Goal: Understand process/instructions

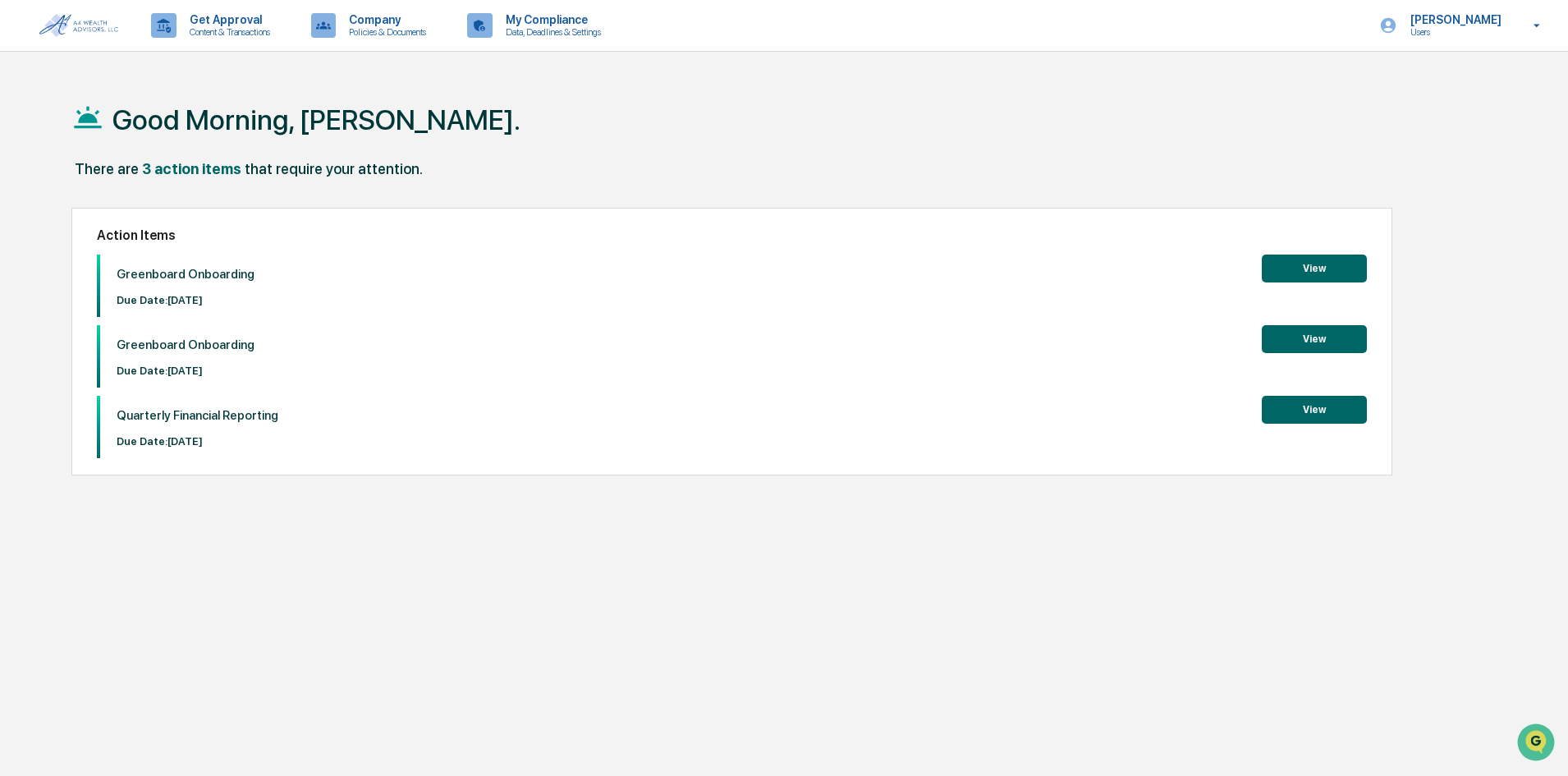
click at [1330, 414] on button "View" at bounding box center [1314, 410] width 105 height 28
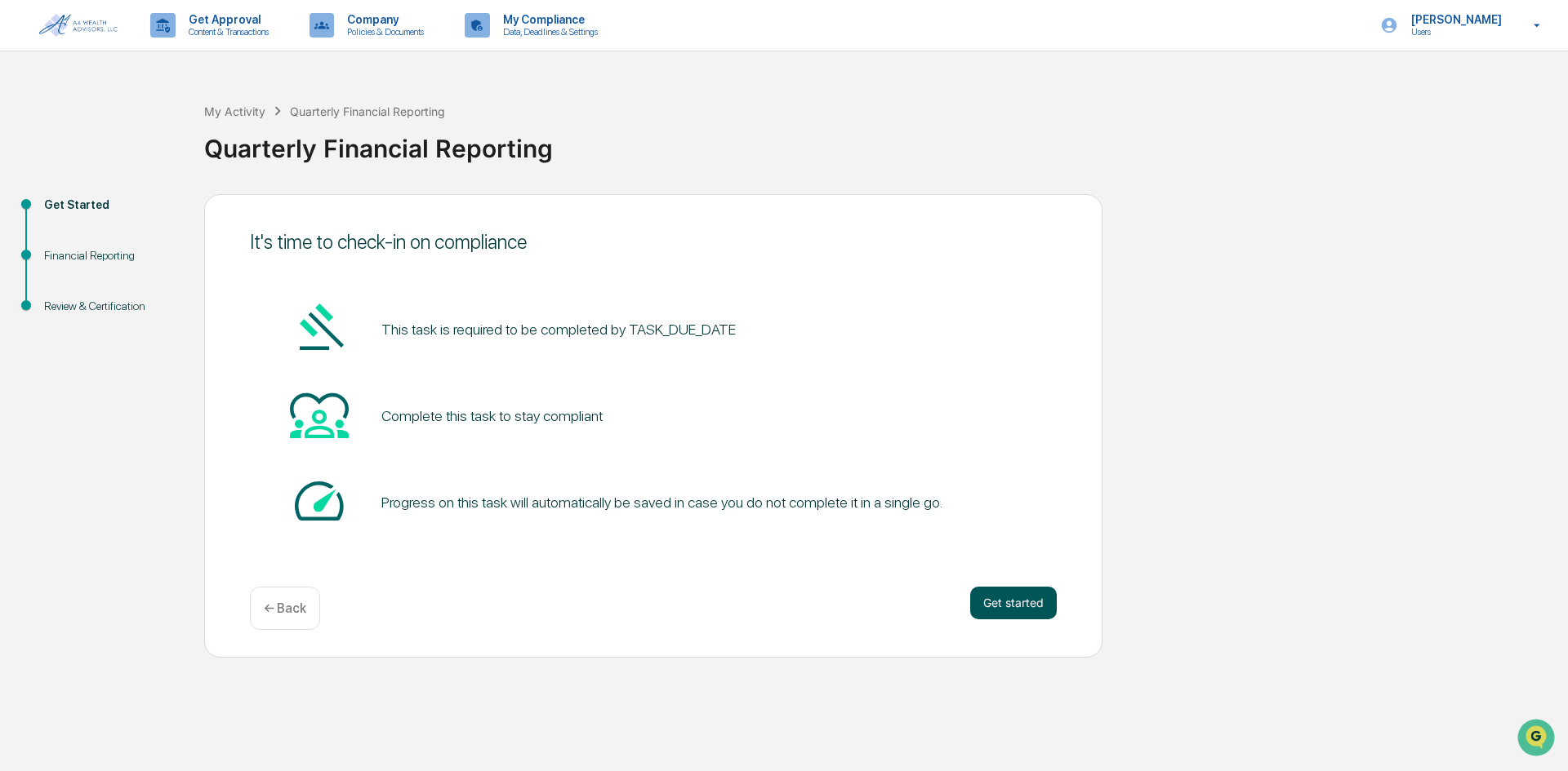
click at [1022, 600] on button "Get started" at bounding box center [1013, 603] width 86 height 32
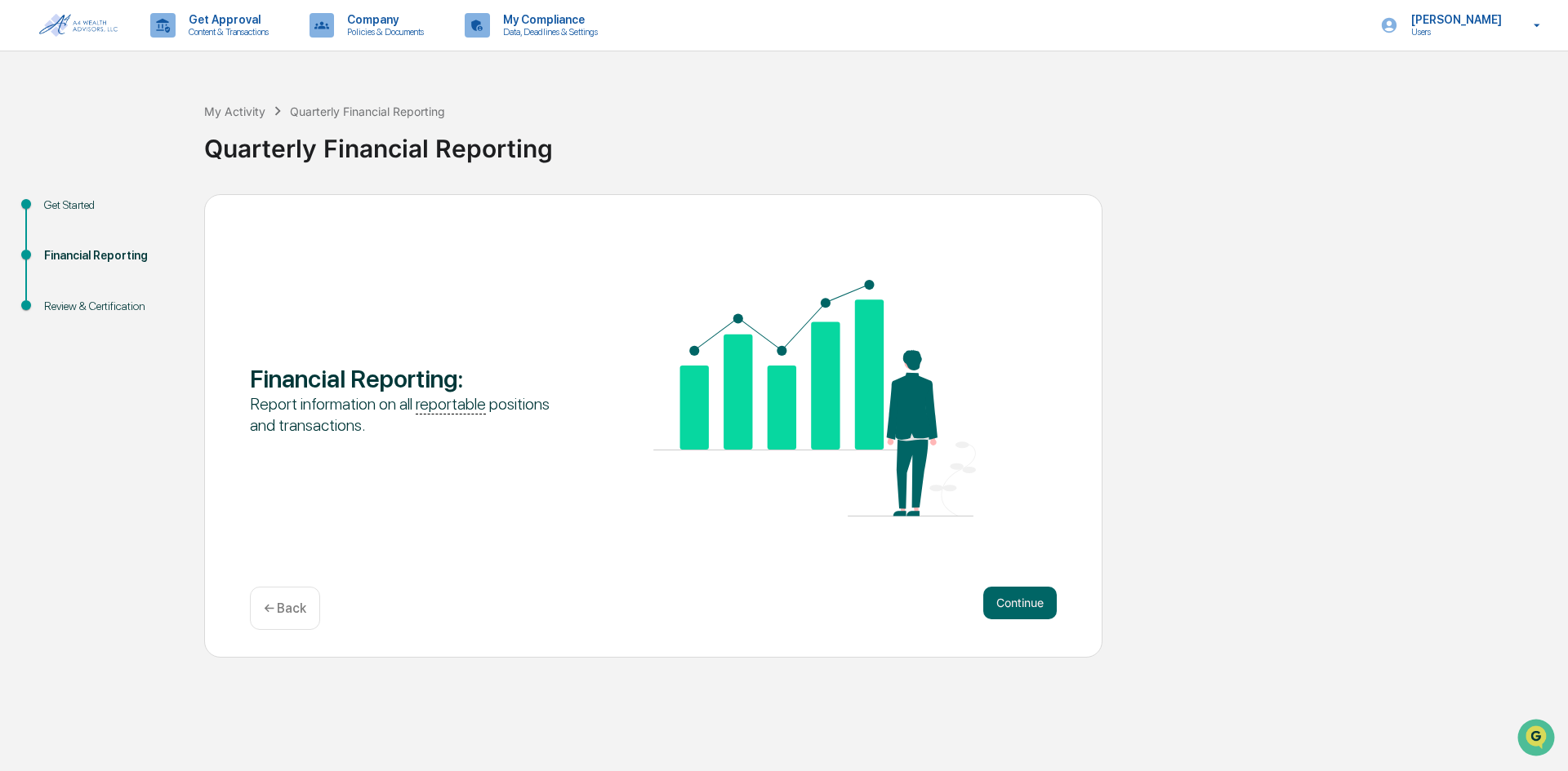
click at [1022, 600] on button "Continue" at bounding box center [1020, 603] width 74 height 32
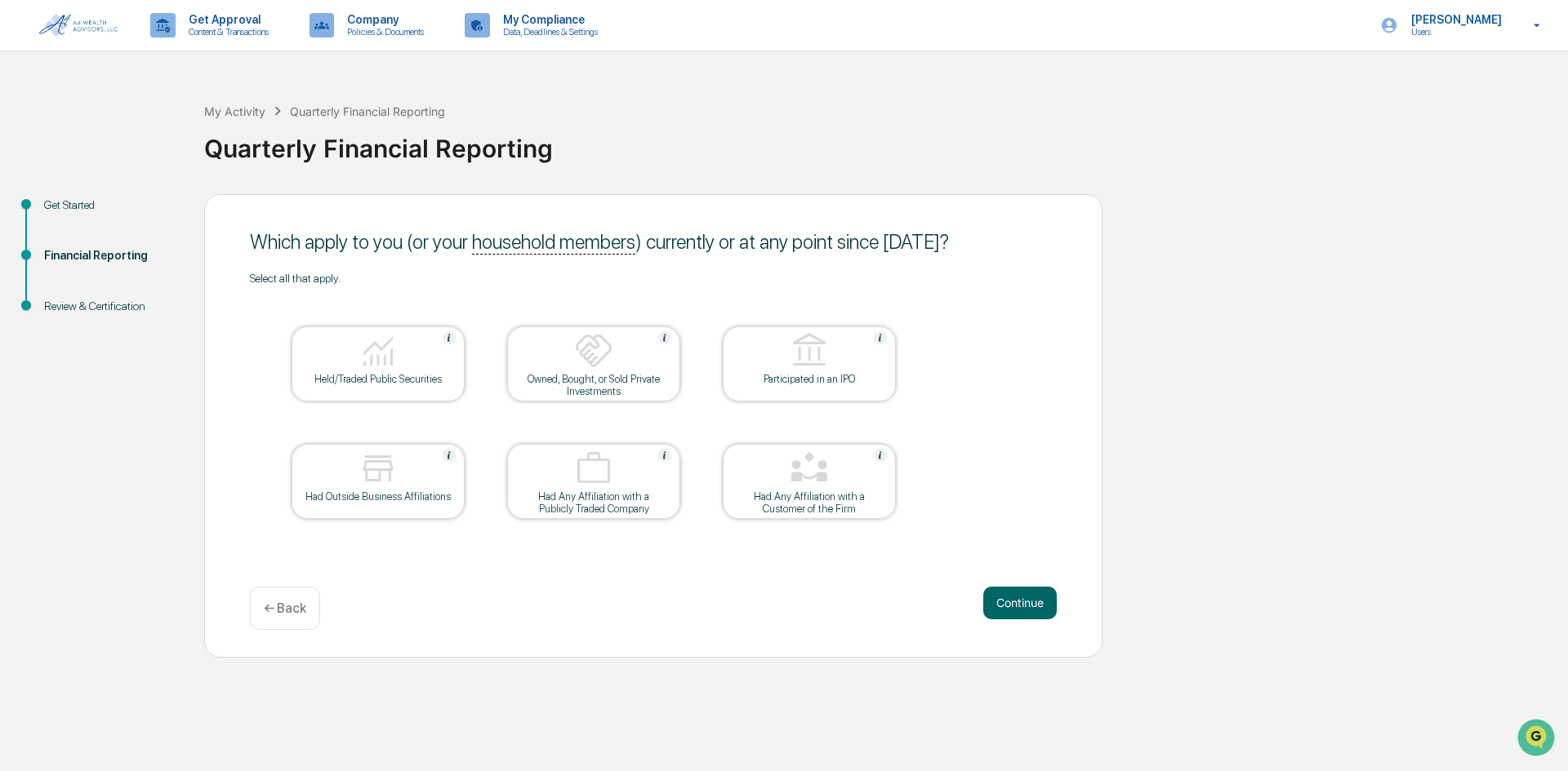
click at [420, 364] on div at bounding box center [378, 352] width 163 height 41
click at [1008, 607] on button "Continue" at bounding box center [1020, 603] width 74 height 32
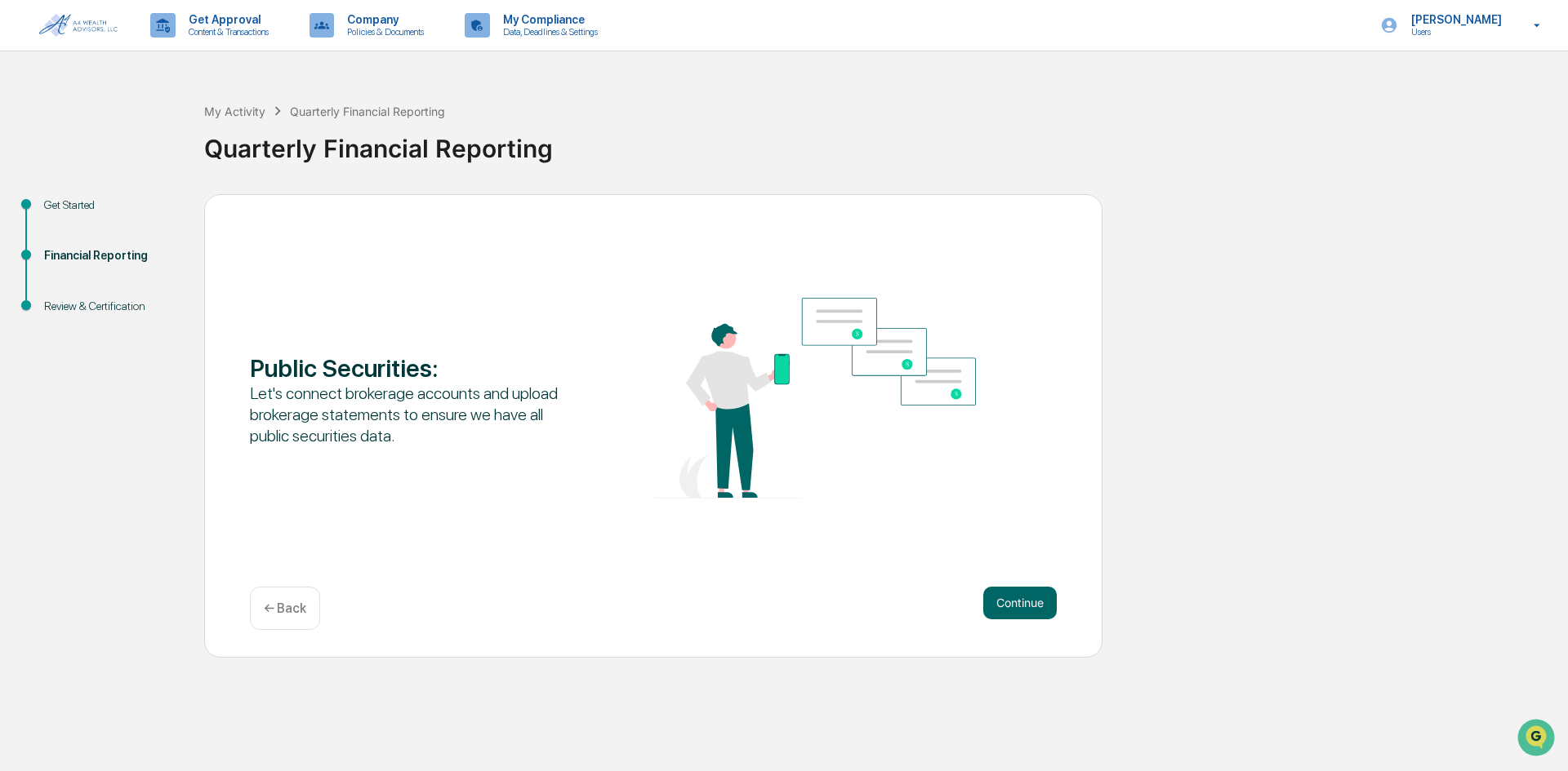
click at [1004, 607] on button "Continue" at bounding box center [1020, 603] width 74 height 32
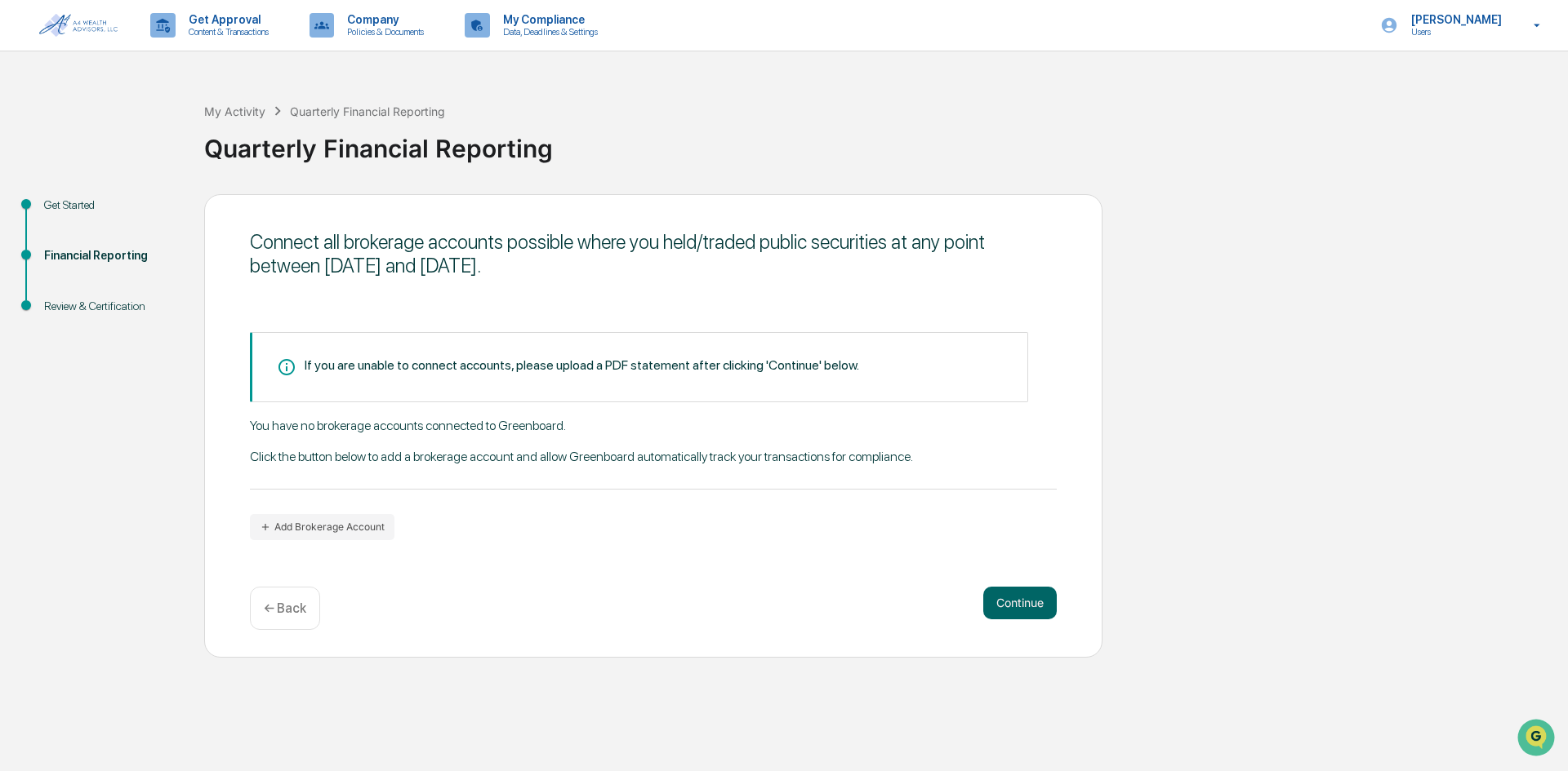
click at [51, 24] on img at bounding box center [79, 25] width 79 height 23
